Goal: Information Seeking & Learning: Compare options

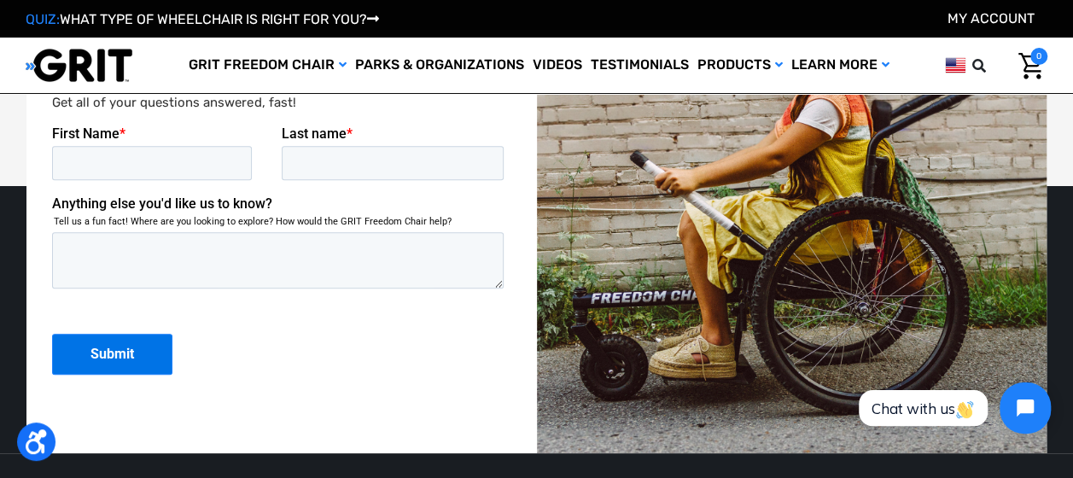
scroll to position [3529, 0]
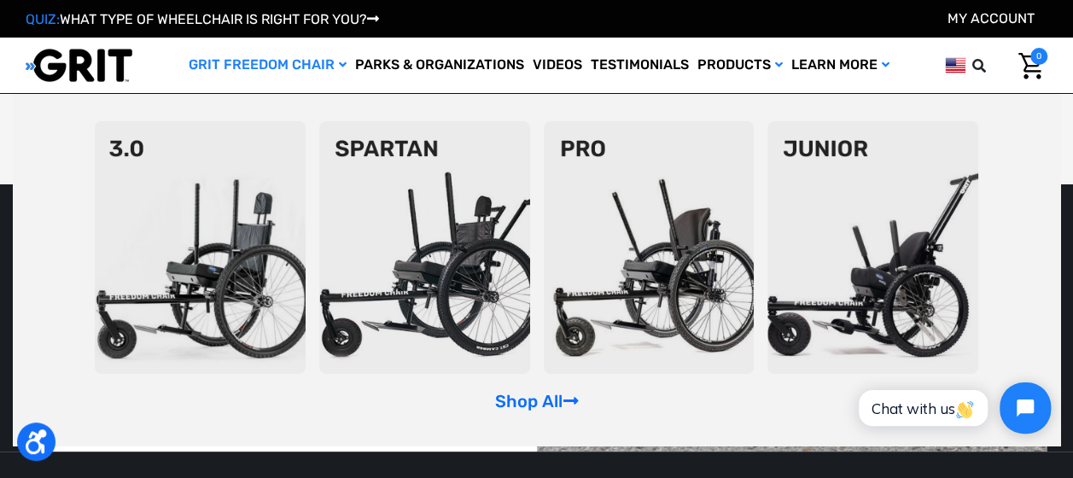
click at [667, 249] on img at bounding box center [649, 247] width 211 height 253
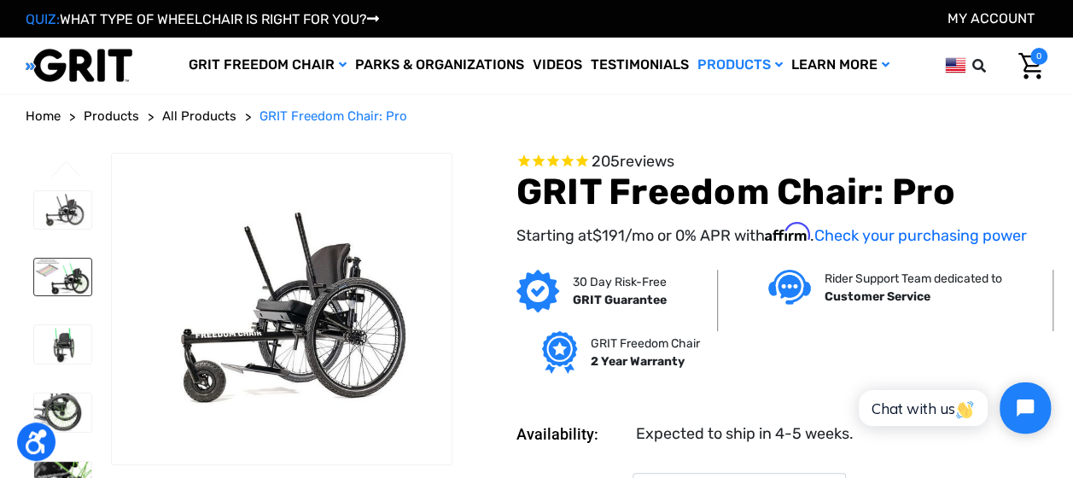
click at [79, 271] on img at bounding box center [62, 277] width 57 height 37
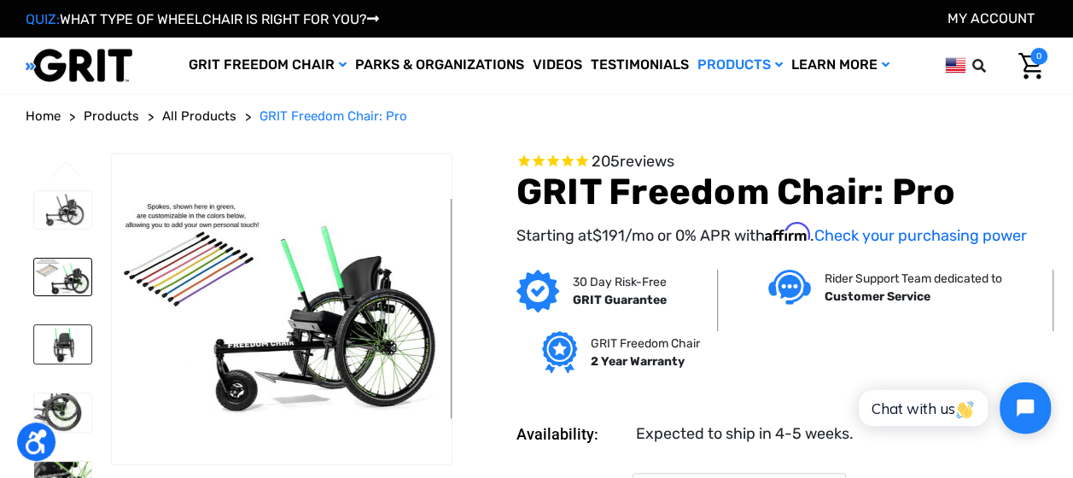
click at [75, 353] on img at bounding box center [62, 344] width 57 height 38
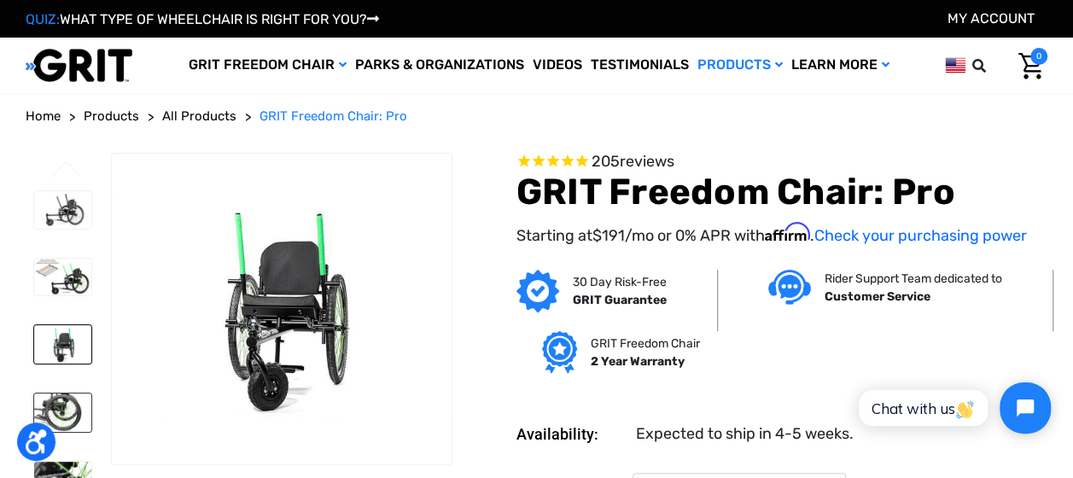
click at [85, 417] on img at bounding box center [62, 413] width 57 height 38
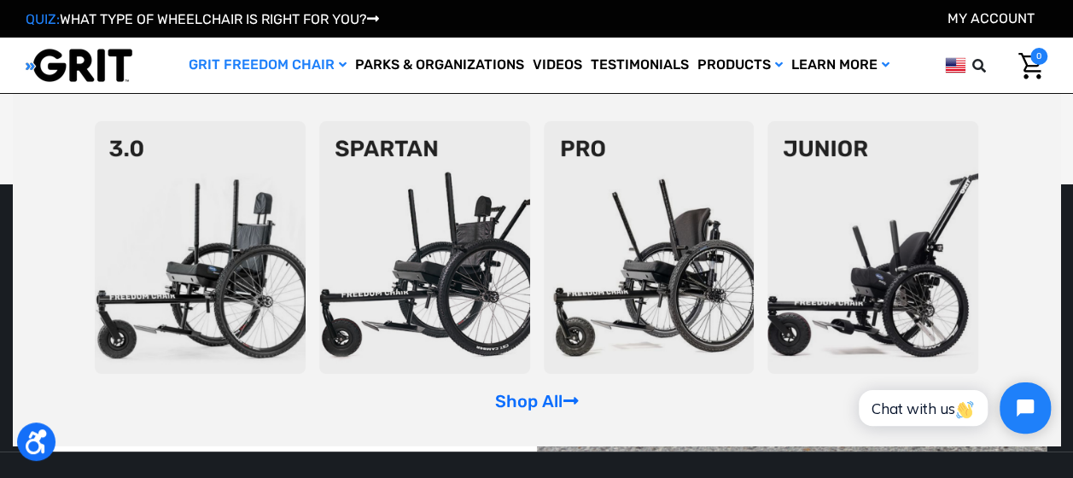
click at [211, 193] on img at bounding box center [200, 247] width 211 height 253
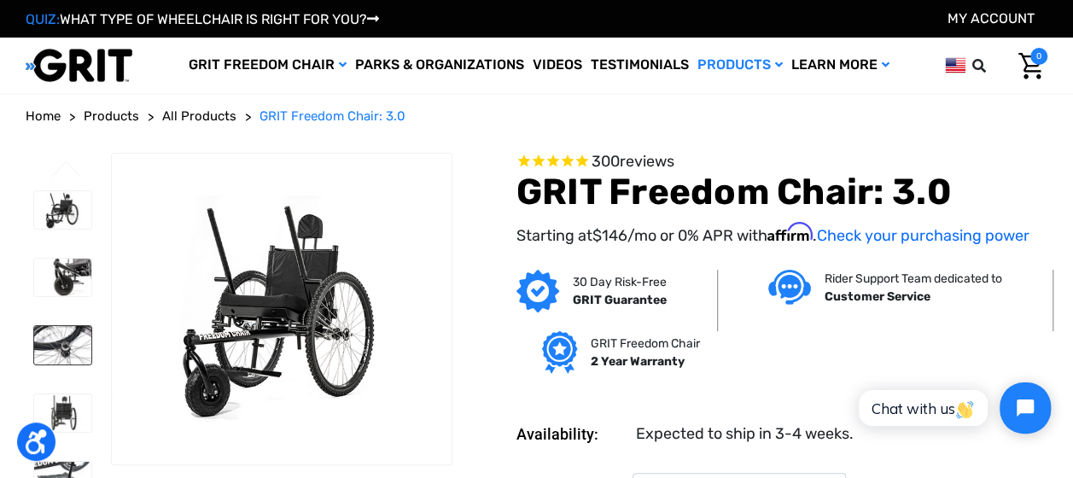
click at [70, 356] on img at bounding box center [62, 345] width 57 height 38
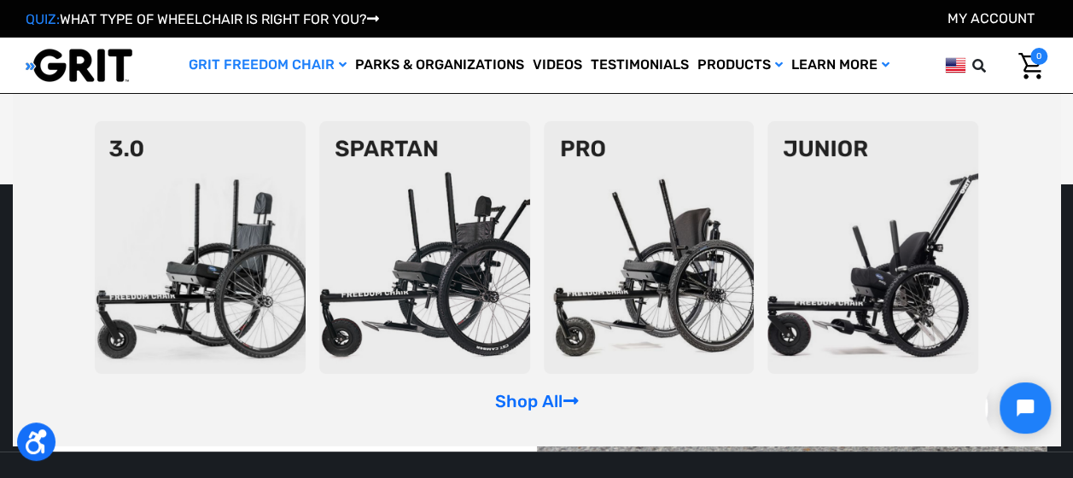
click at [390, 180] on img at bounding box center [424, 247] width 211 height 253
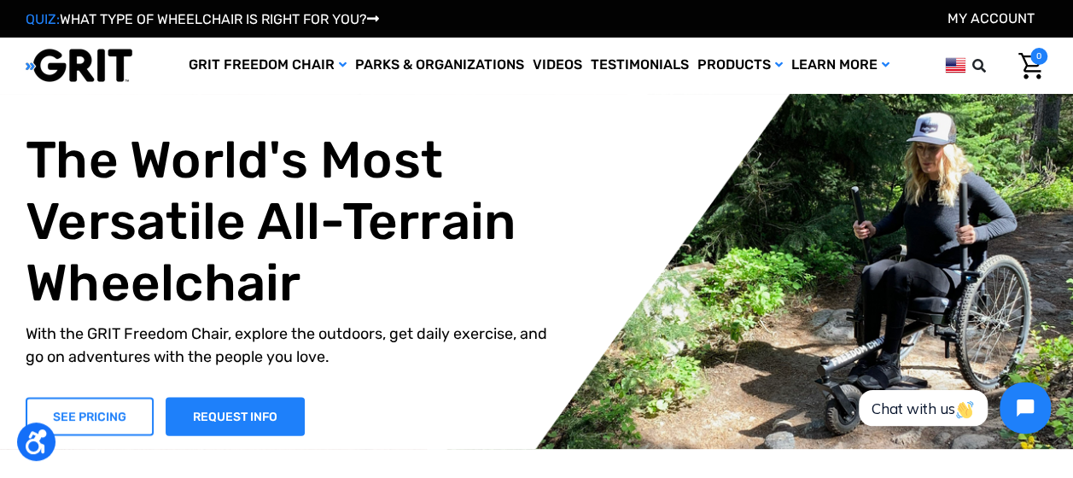
click at [129, 405] on link "SEE PRICING" at bounding box center [90, 416] width 128 height 38
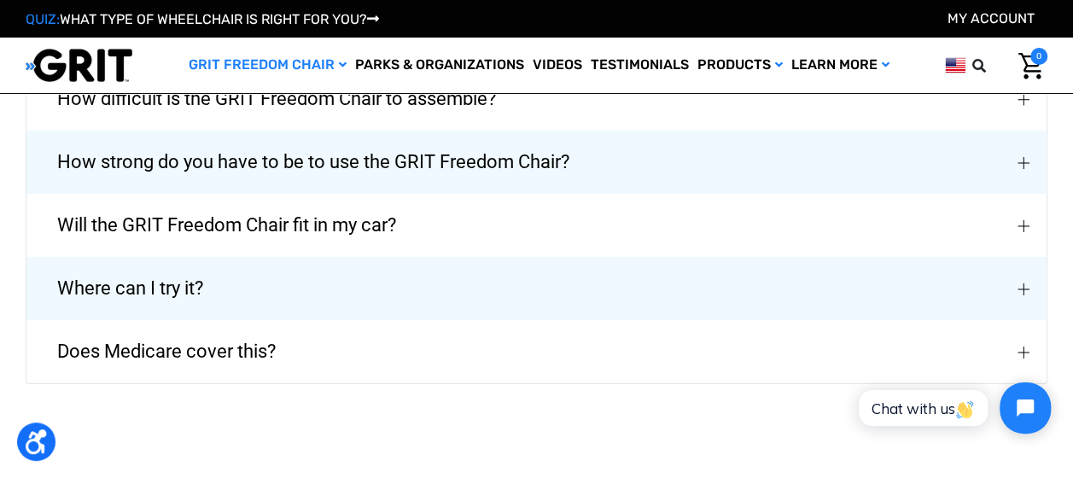
scroll to position [2670, 0]
